Goal: Task Accomplishment & Management: Use online tool/utility

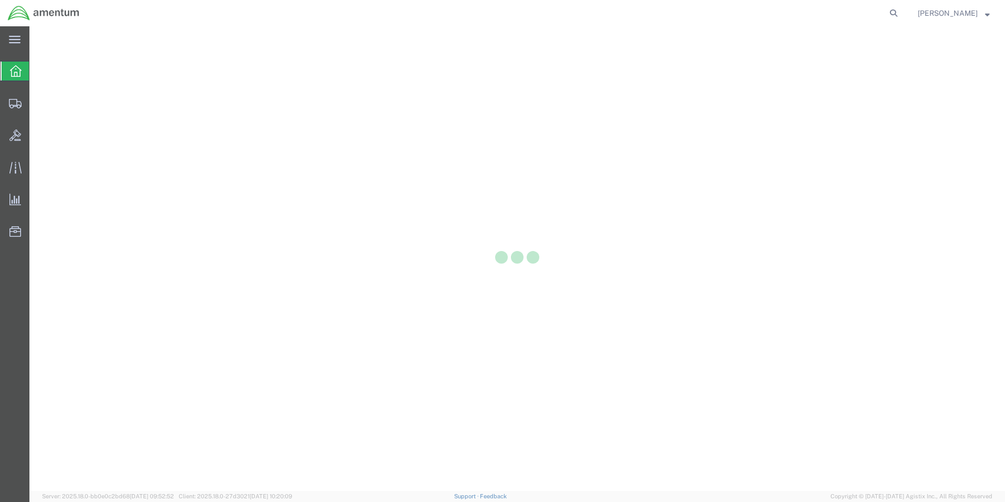
click at [16, 101] on icon at bounding box center [15, 103] width 13 height 9
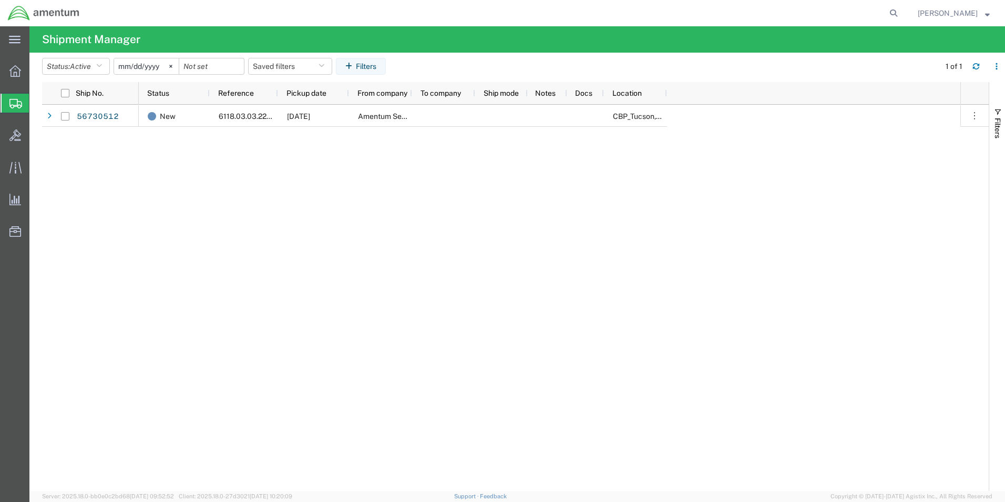
click at [10, 37] on icon at bounding box center [15, 39] width 12 height 7
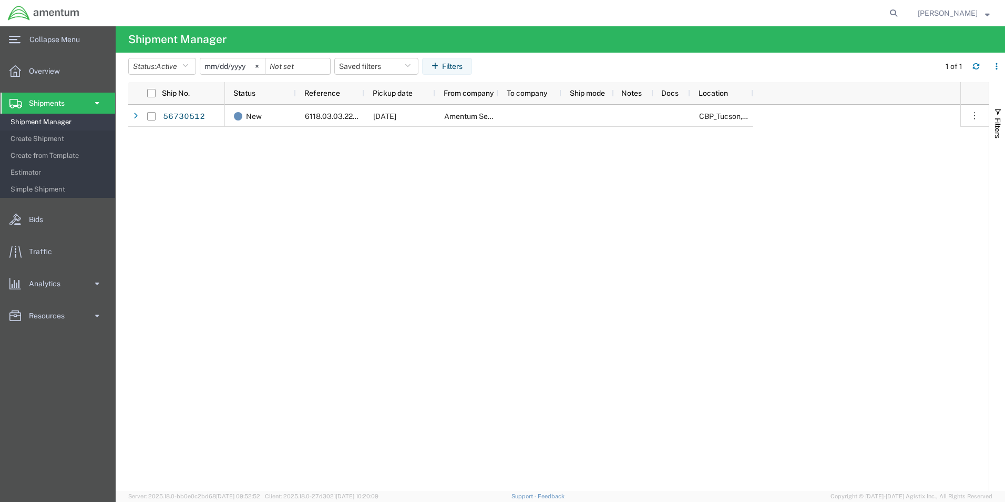
click at [50, 153] on span "Create from Template" at bounding box center [59, 155] width 97 height 21
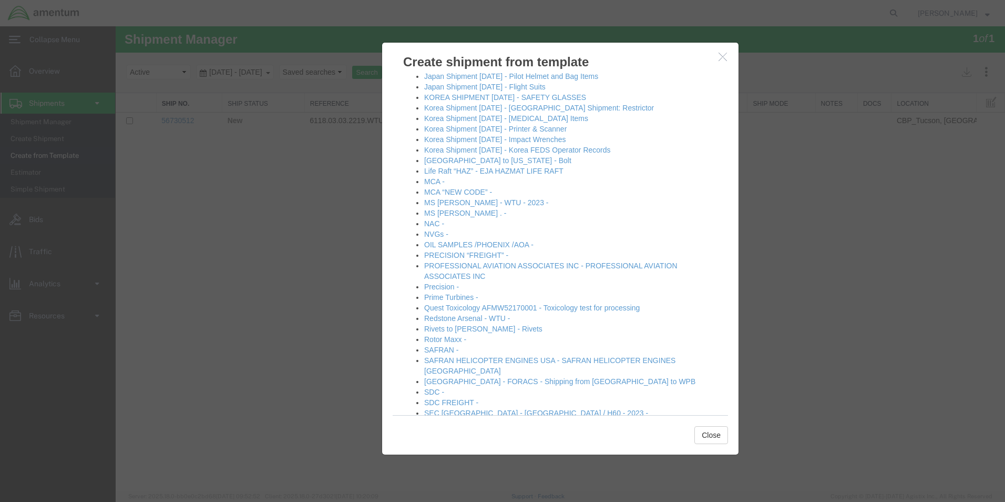
scroll to position [421, 0]
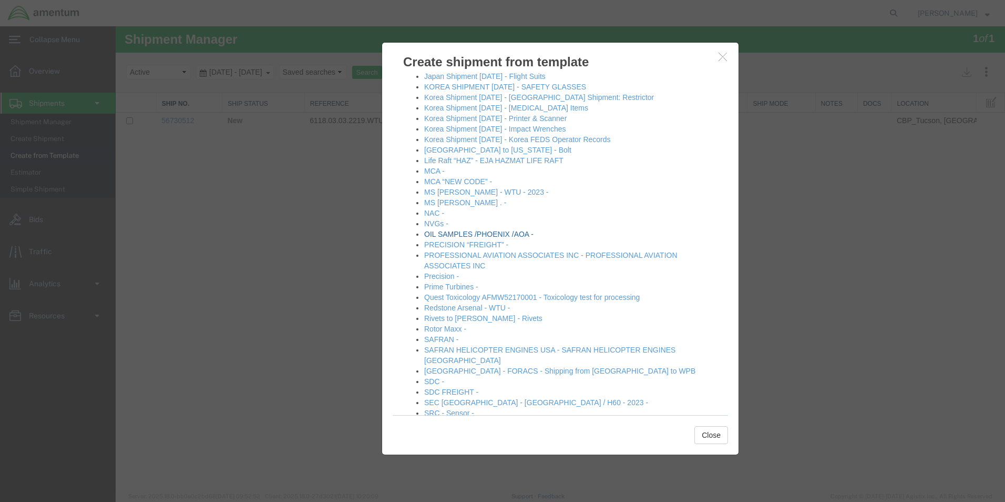
click at [494, 232] on link "OIL SAMPLES /PHOENIX /AOA -" at bounding box center [478, 234] width 109 height 8
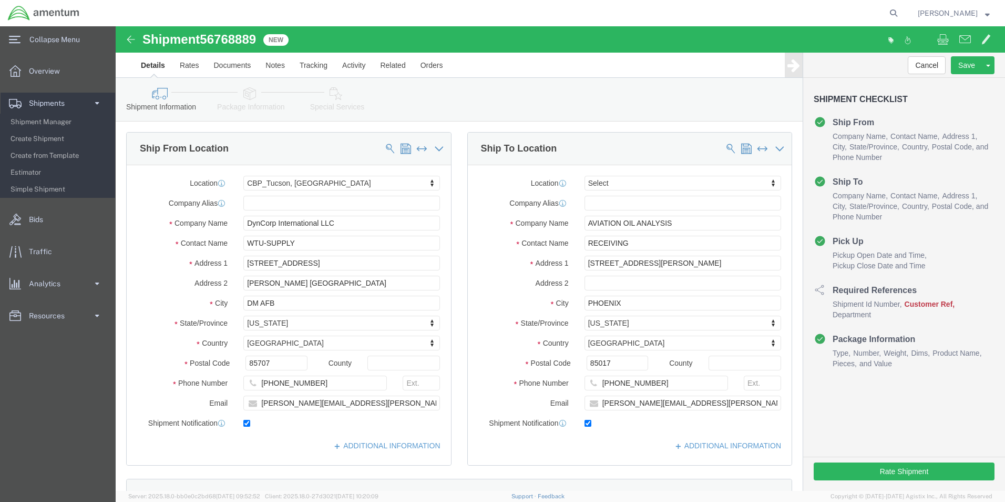
select select "49949"
select select
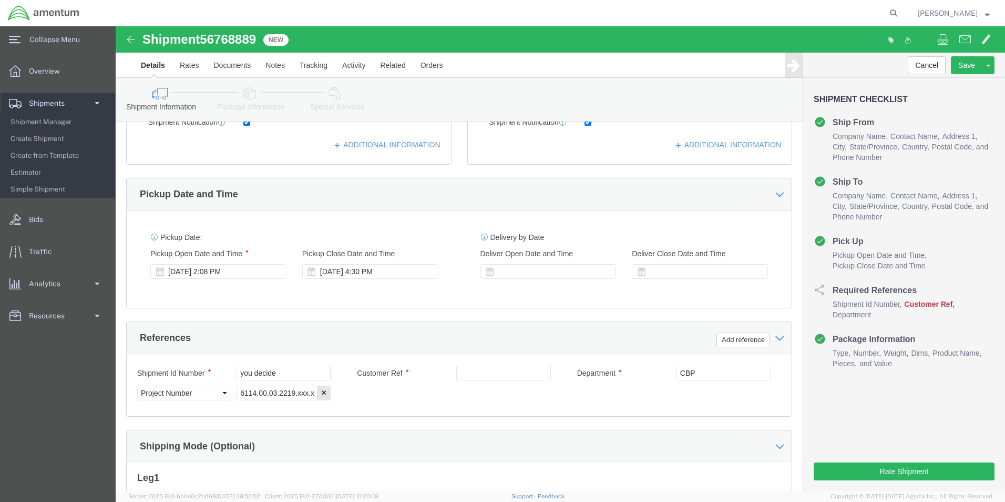
scroll to position [458, 0]
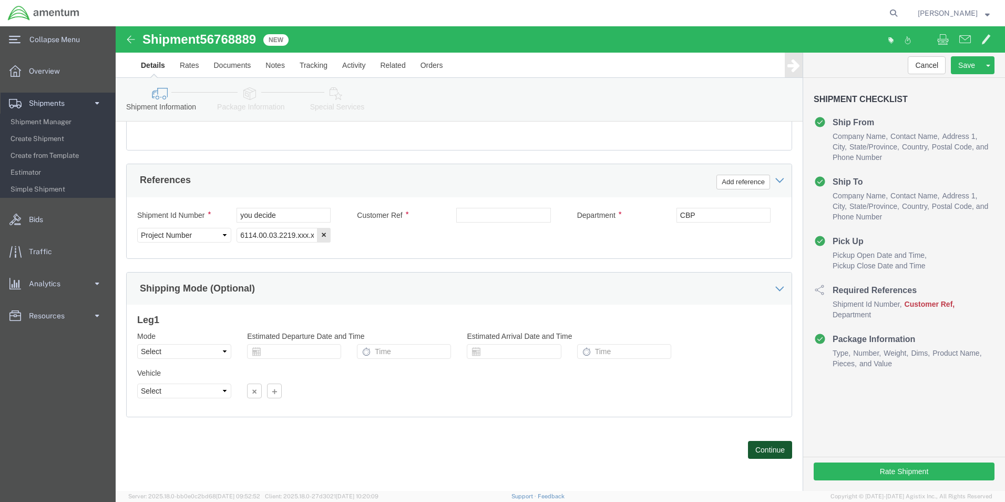
click button "Continue"
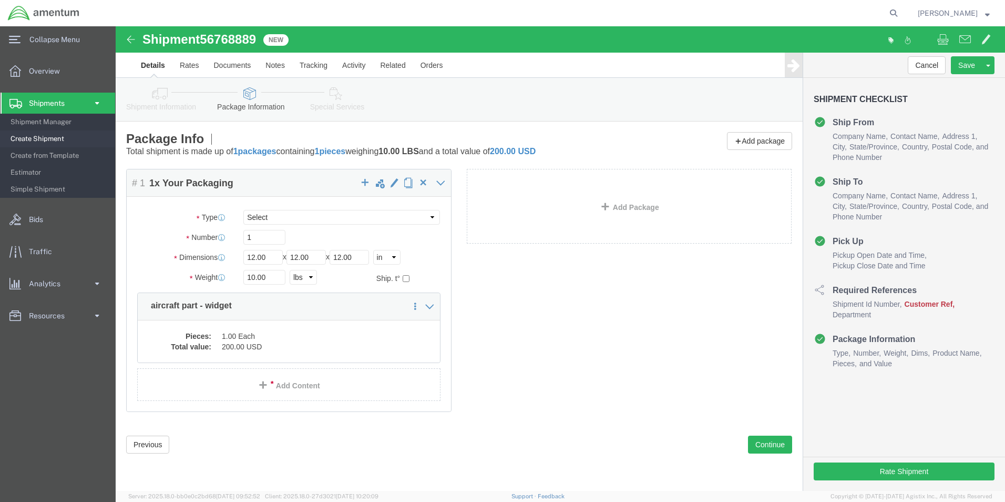
click link "Special Services"
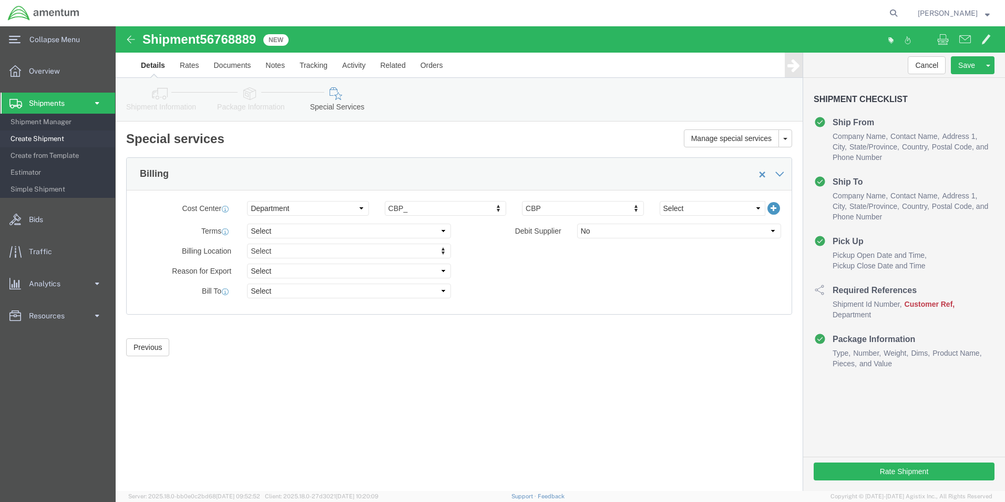
click link "Package Information"
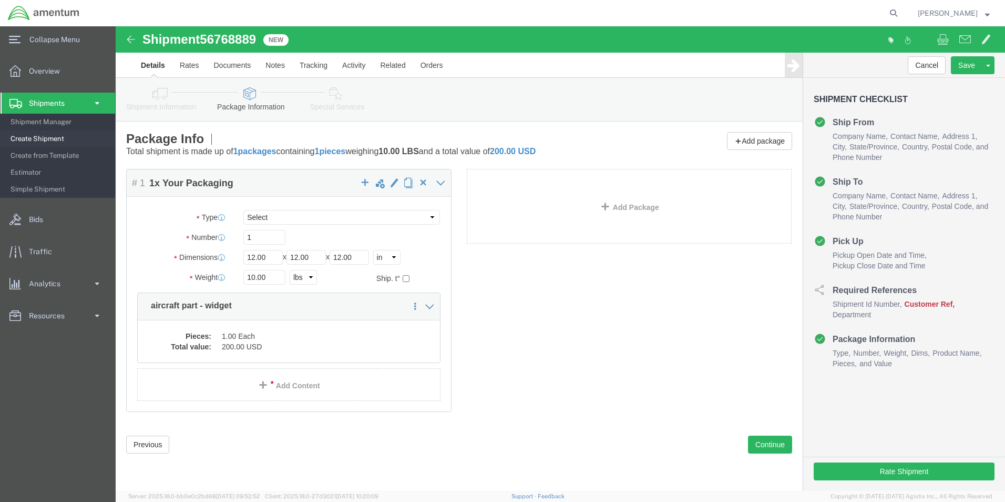
click at [943, 12] on span "[PERSON_NAME]" at bounding box center [948, 13] width 60 height 12
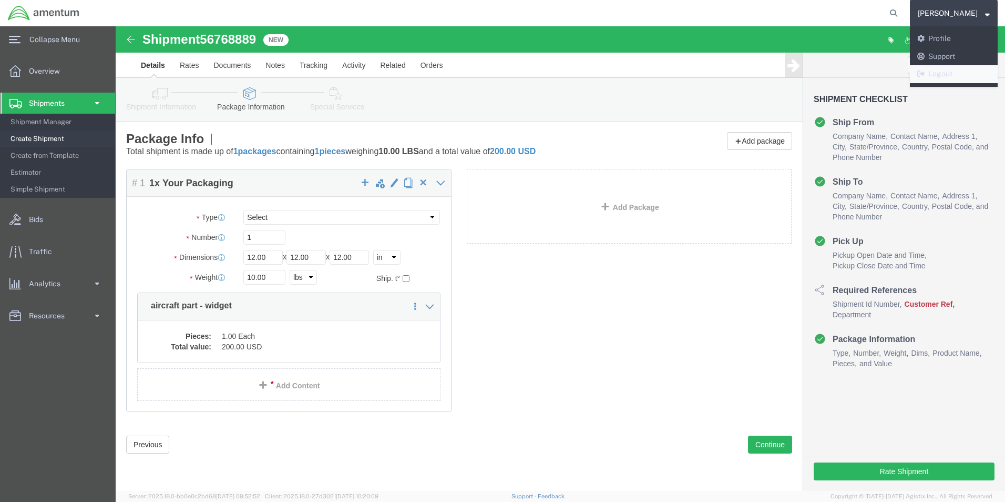
click at [946, 77] on link "Logout" at bounding box center [954, 74] width 88 height 18
